Goal: Information Seeking & Learning: Learn about a topic

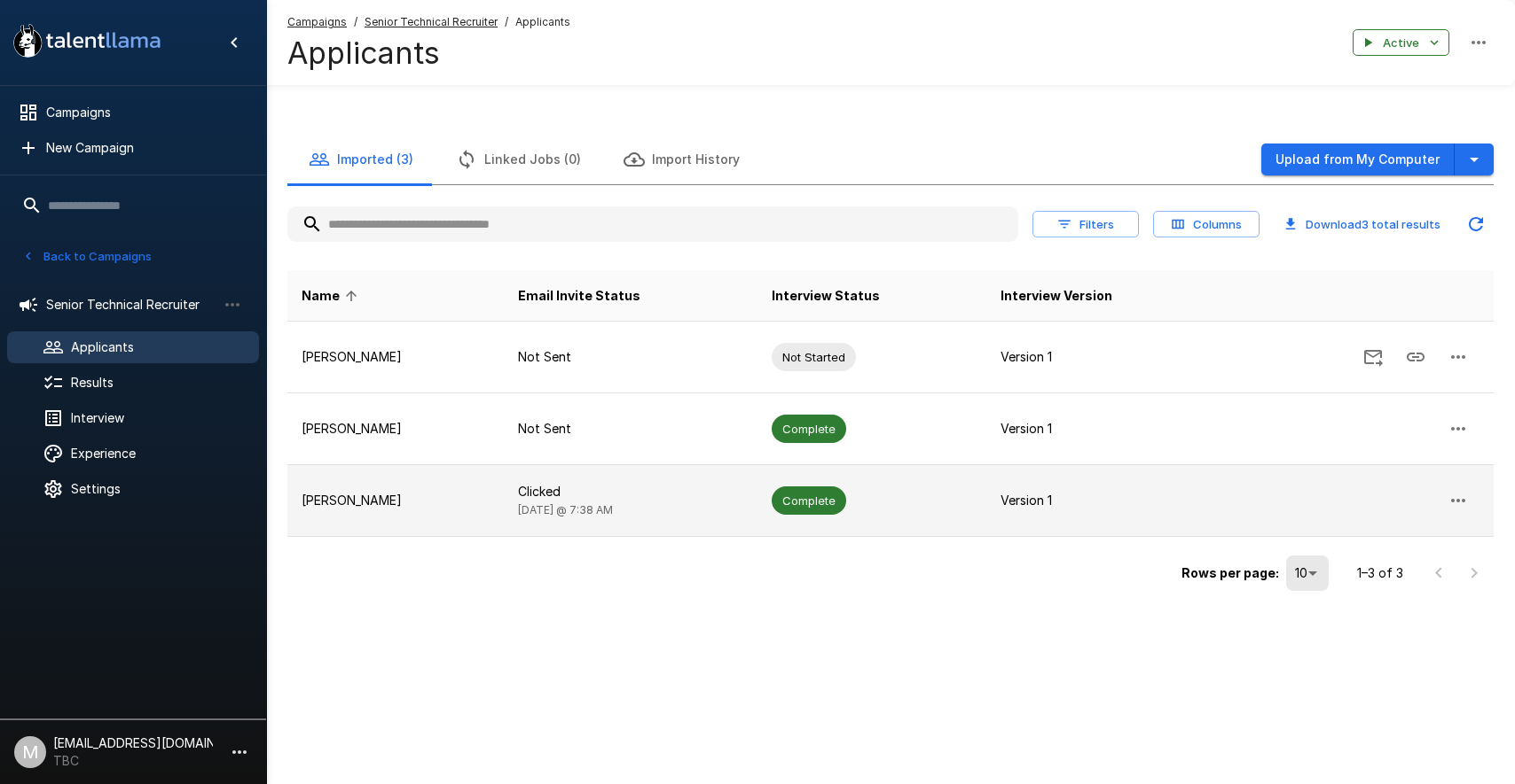
click at [413, 513] on td "[PERSON_NAME]" at bounding box center [395, 501] width 217 height 72
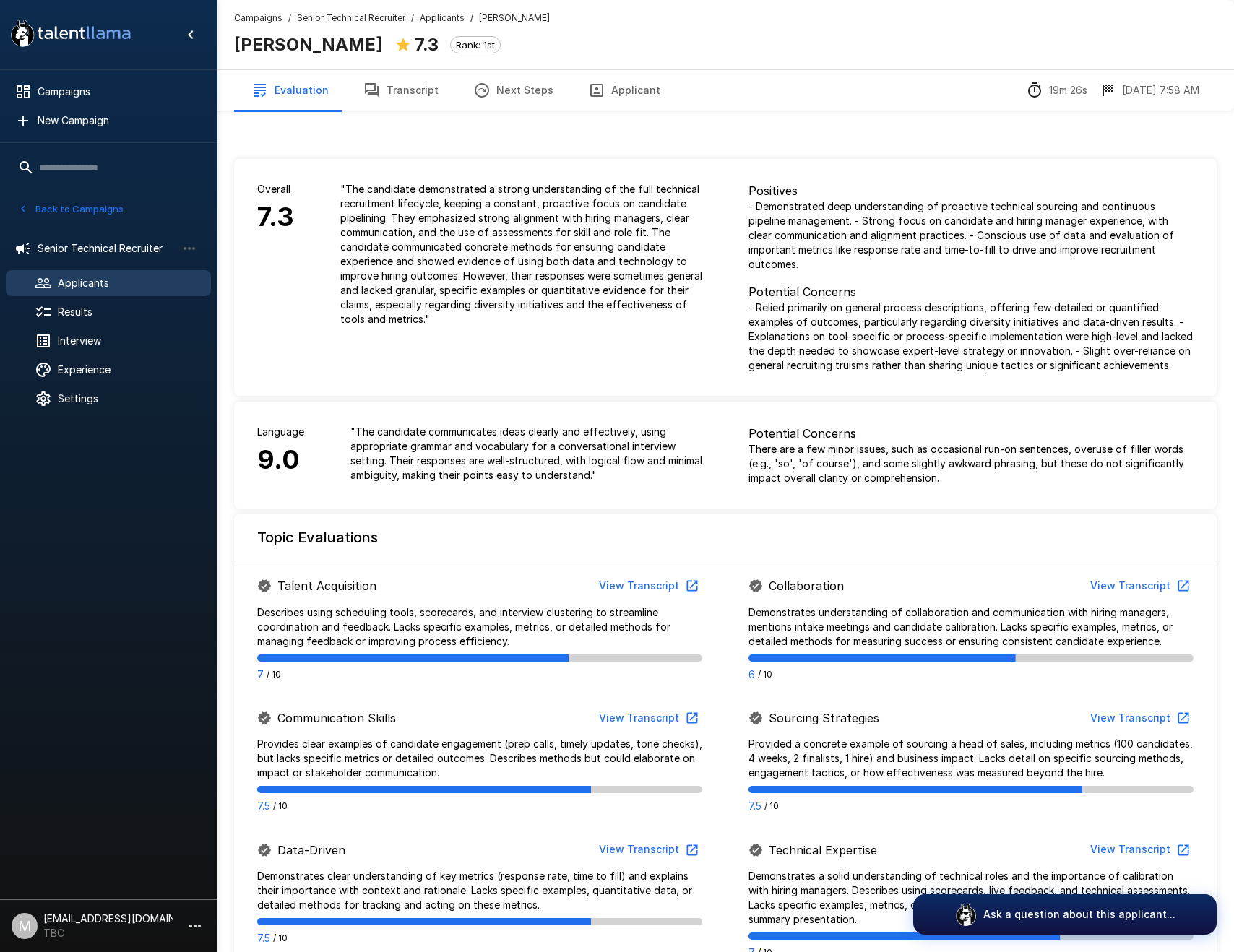
click at [506, 81] on button "Next Steps" at bounding box center [513, 90] width 115 height 40
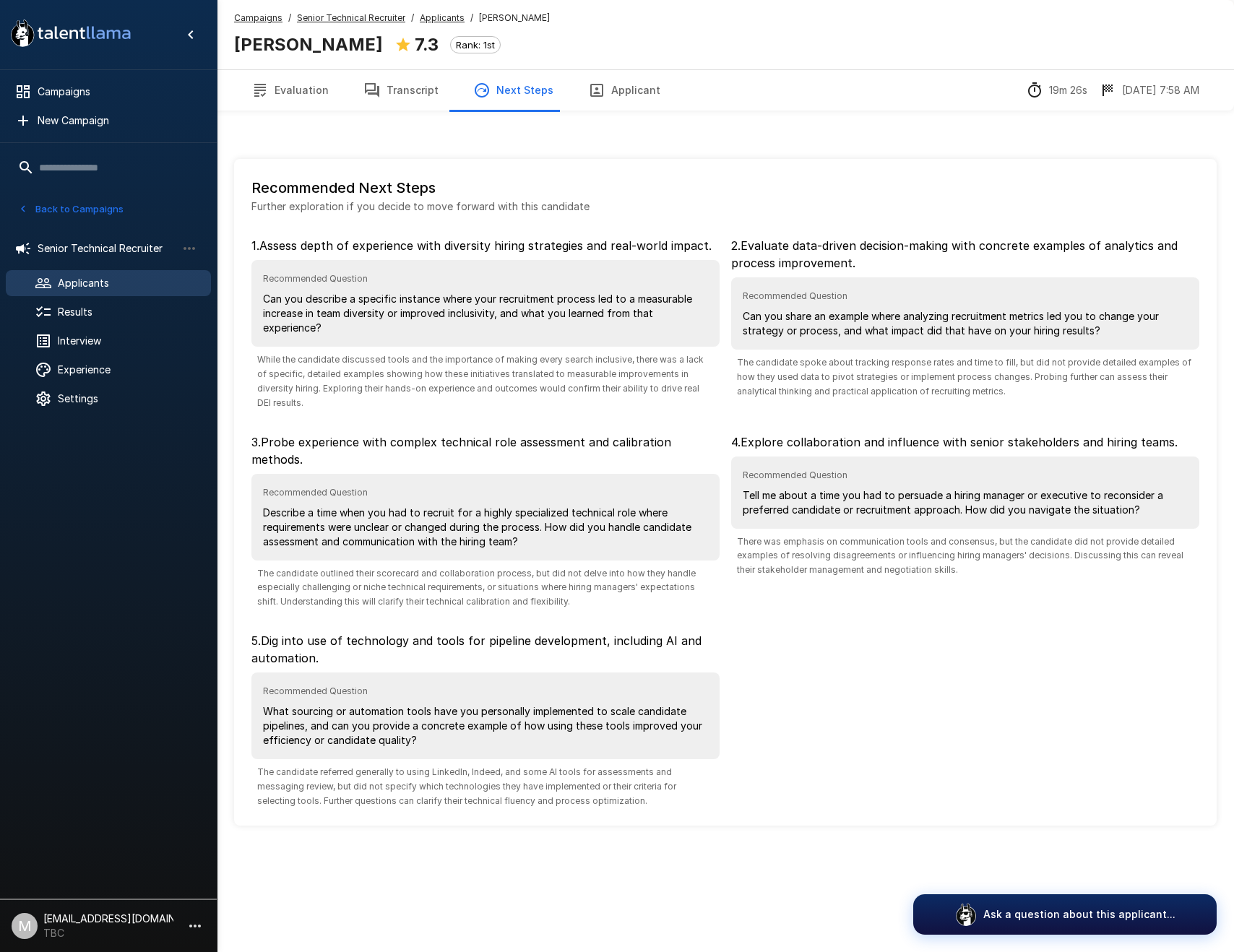
click at [416, 93] on button "Transcript" at bounding box center [401, 90] width 109 height 40
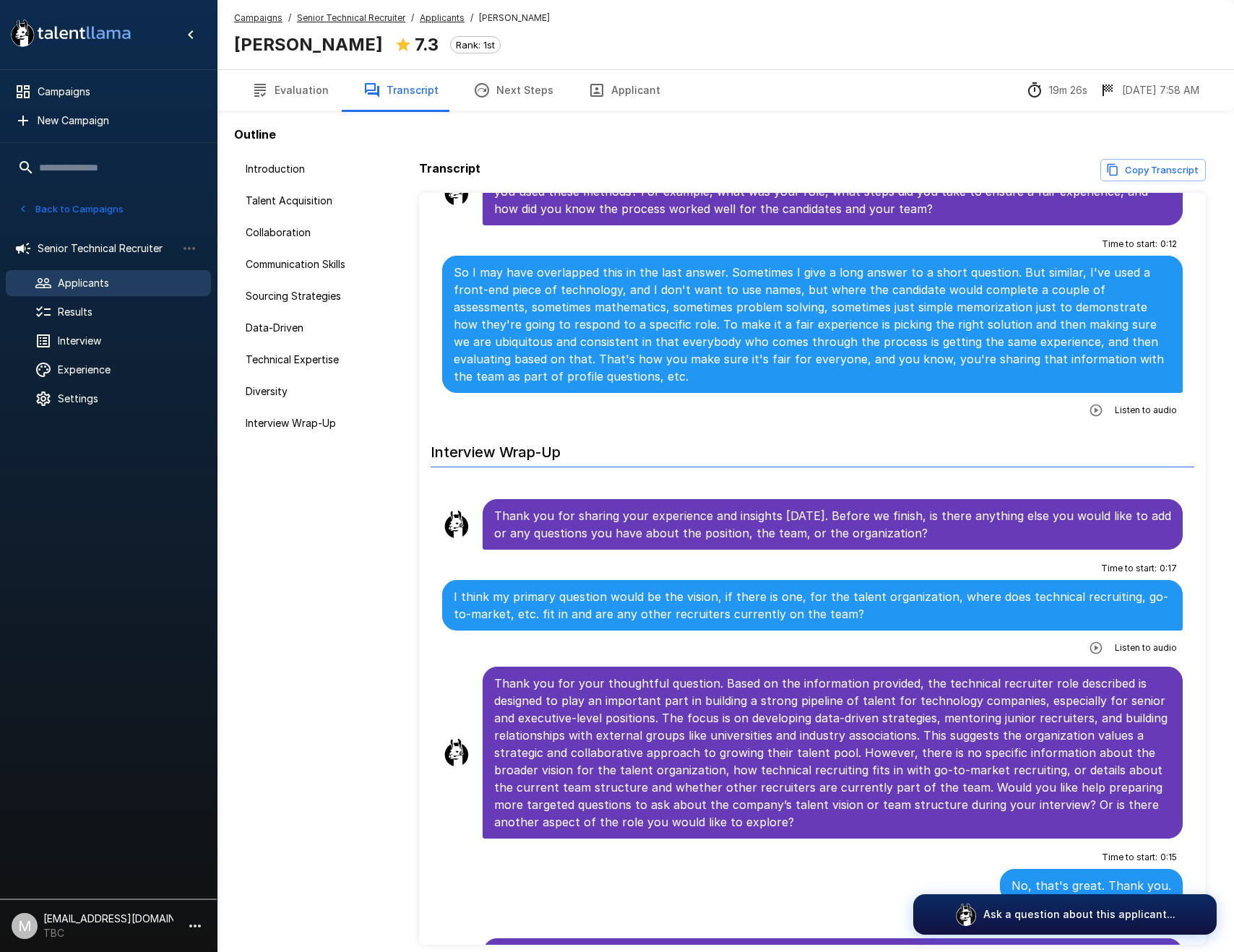
scroll to position [62, 0]
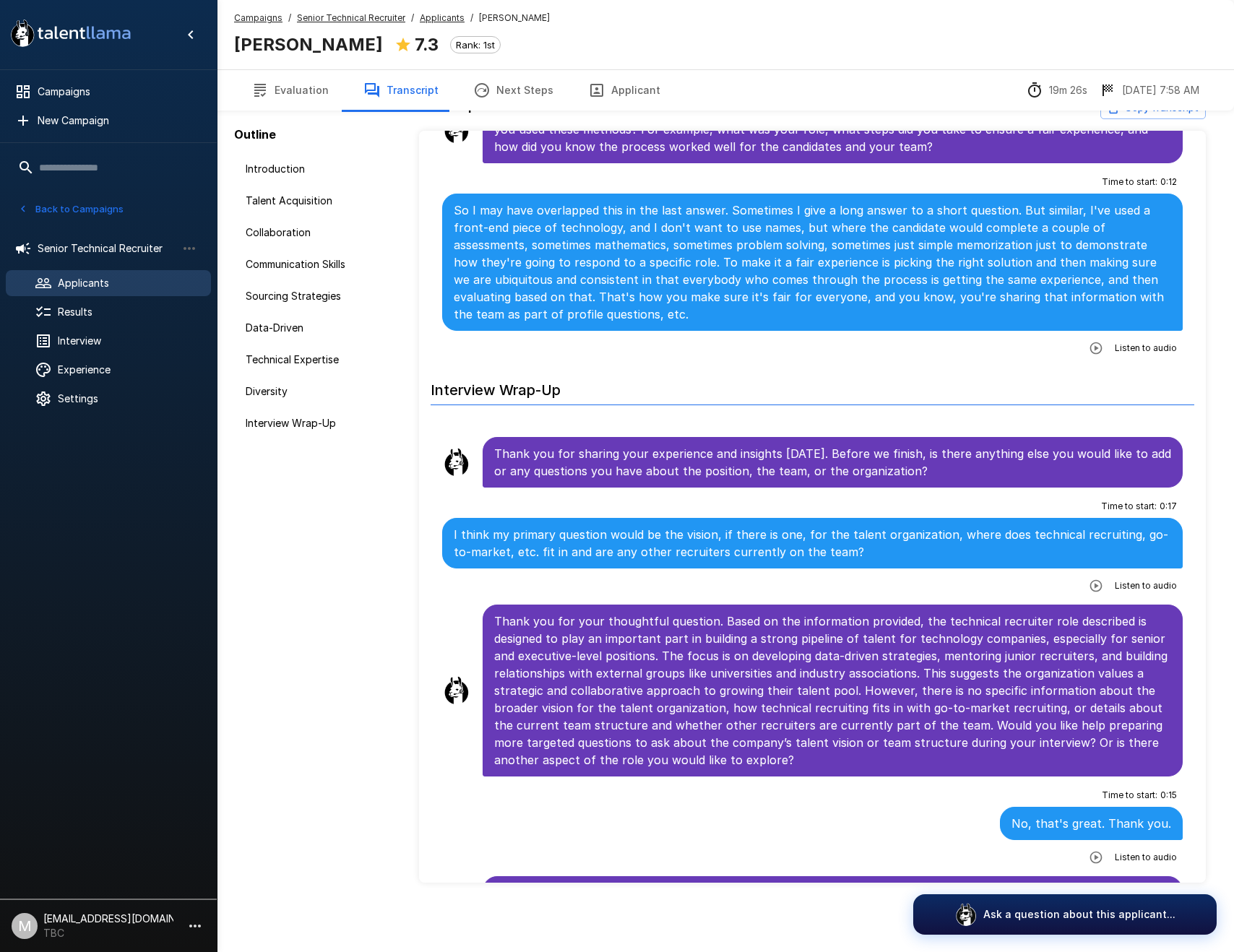
scroll to position [3979, 0]
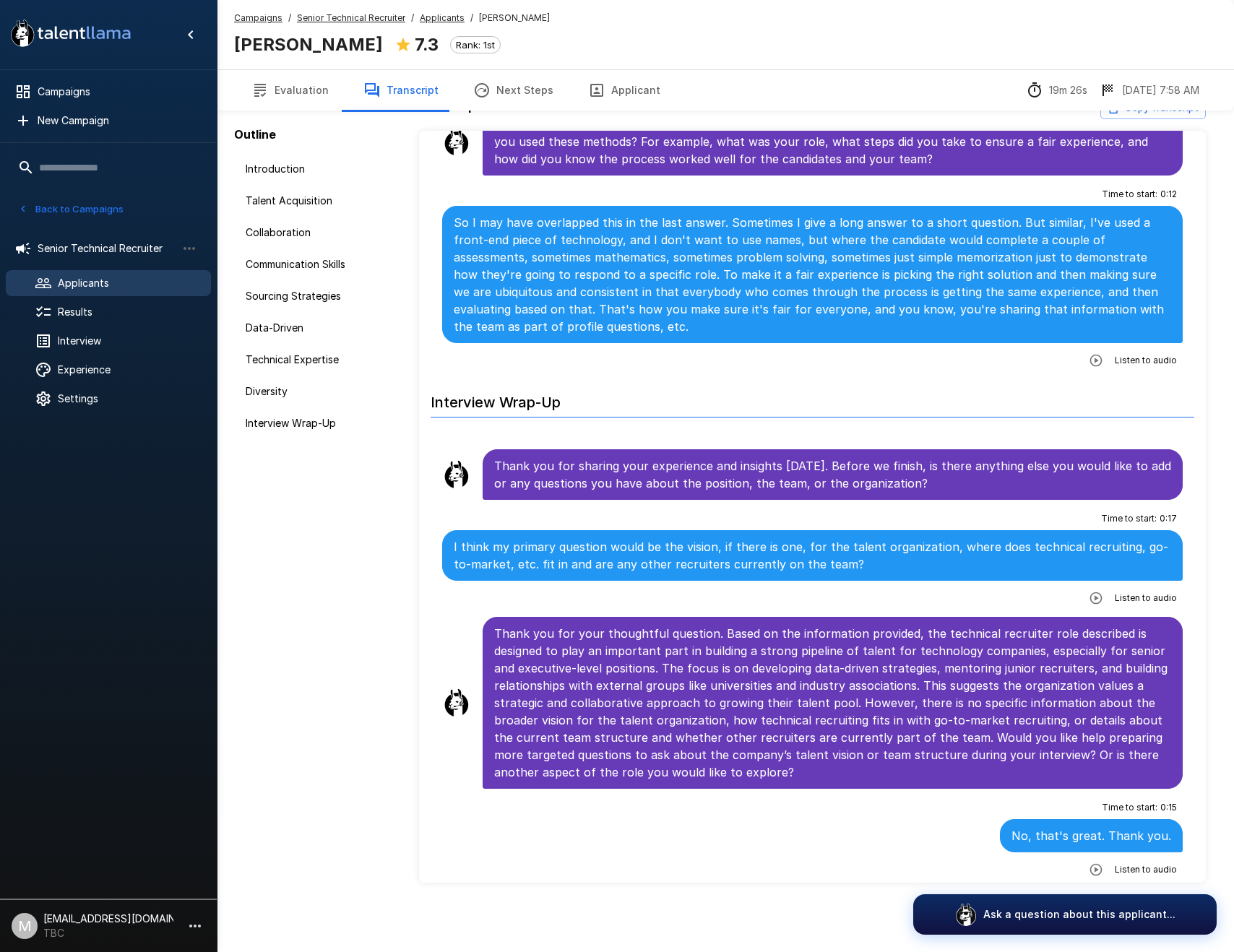
click at [294, 92] on button "Evaluation" at bounding box center [290, 90] width 112 height 40
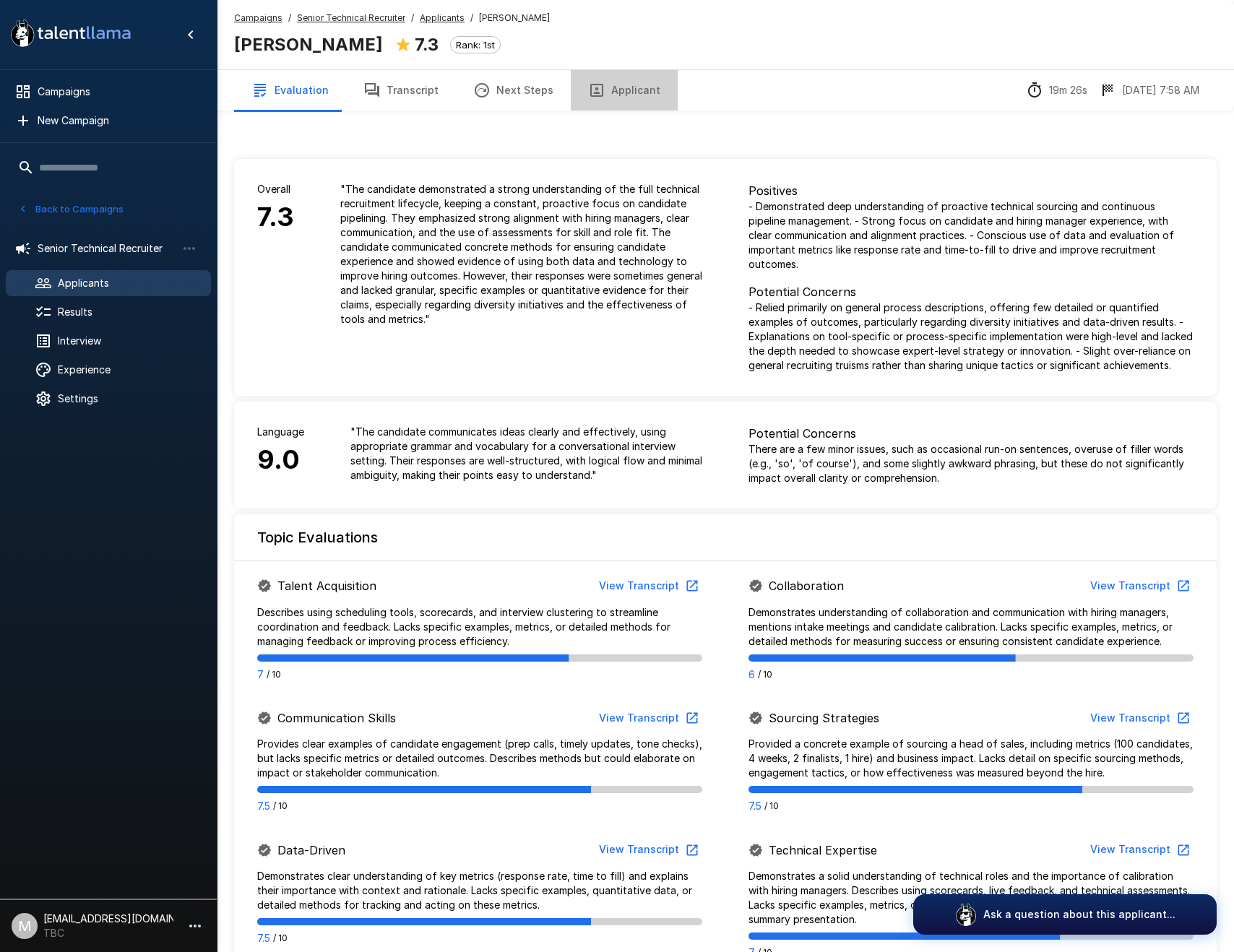
click at [633, 95] on button "Applicant" at bounding box center [624, 90] width 107 height 40
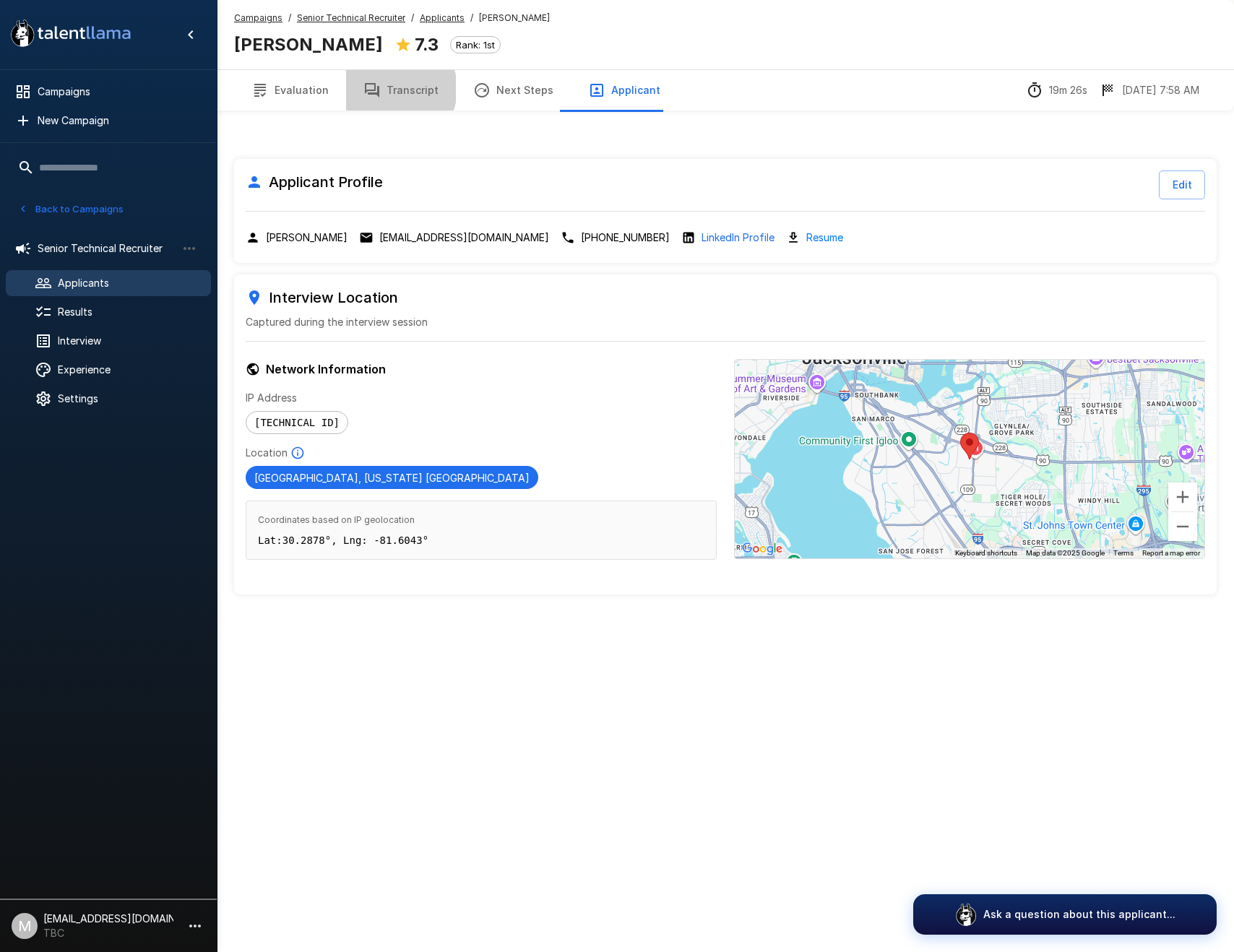
click at [388, 89] on button "Transcript" at bounding box center [401, 90] width 109 height 40
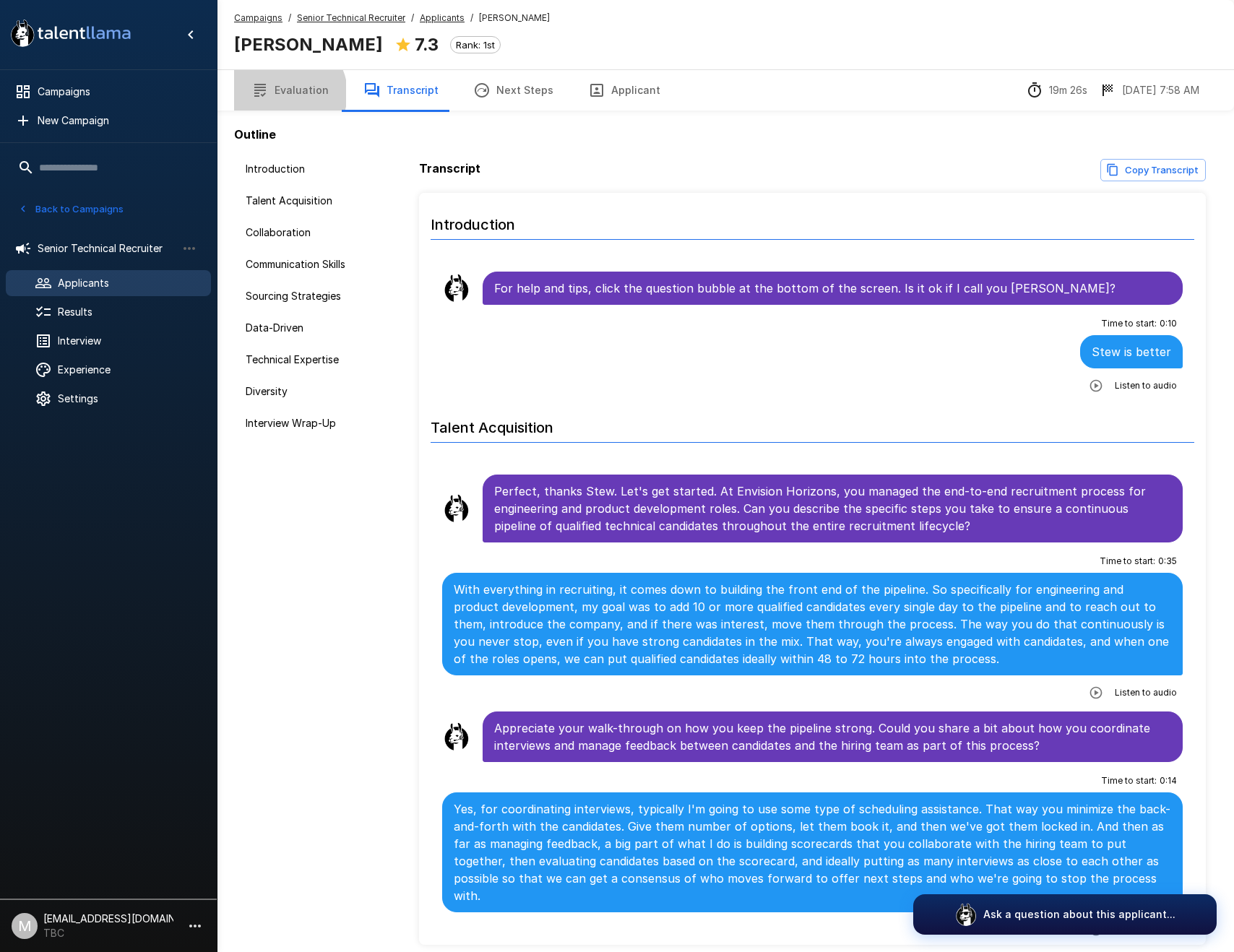
drag, startPoint x: 287, startPoint y: 93, endPoint x: 316, endPoint y: 96, distance: 29.2
click at [287, 93] on button "Evaluation" at bounding box center [290, 90] width 112 height 40
